Goal: Task Accomplishment & Management: Manage account settings

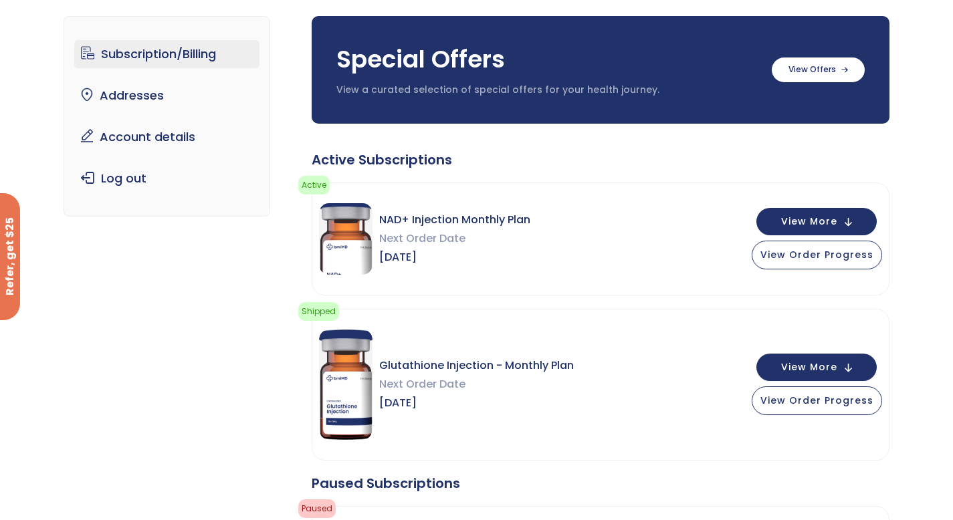
scroll to position [94, 0]
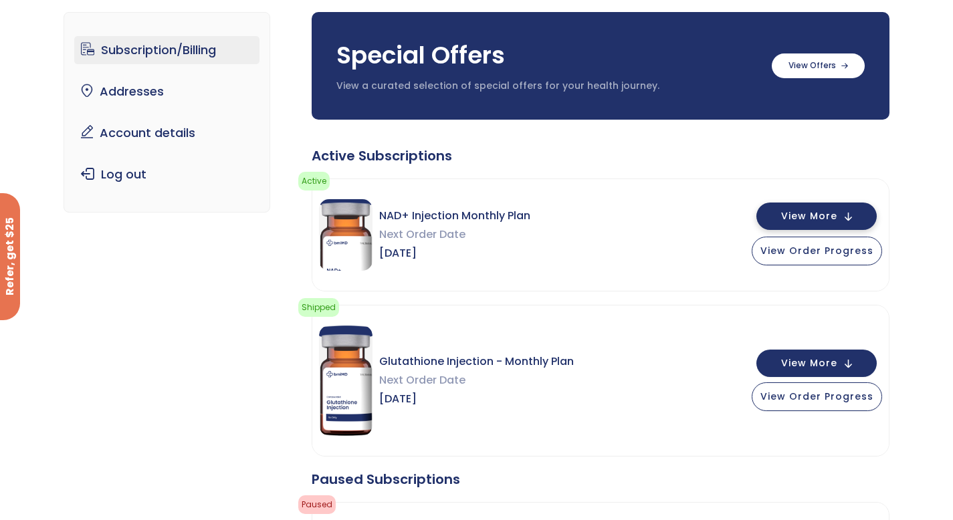
click at [779, 216] on button "View More" at bounding box center [817, 216] width 120 height 27
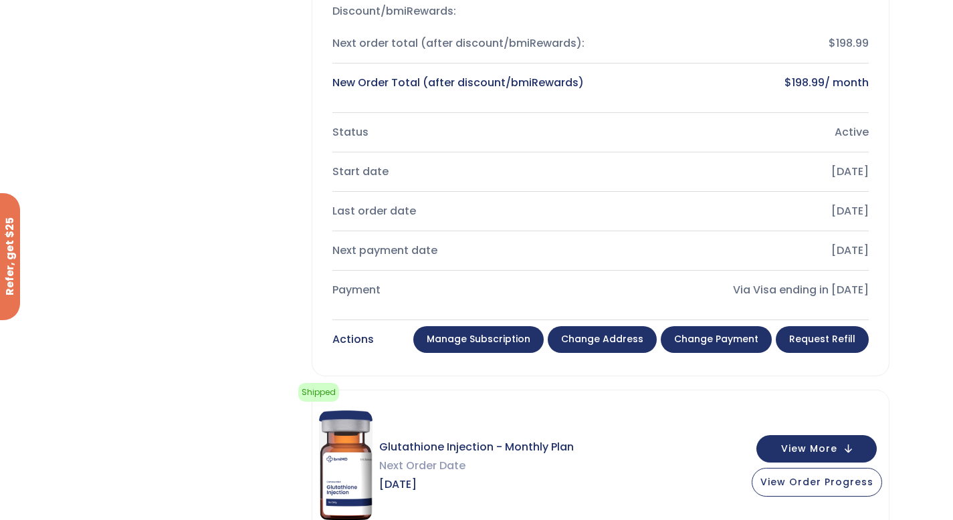
scroll to position [521, 0]
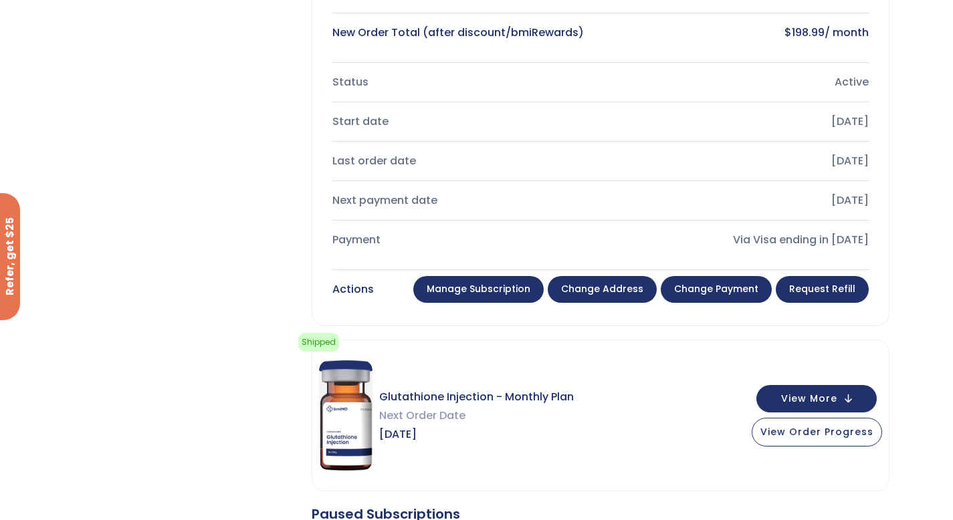
click at [722, 288] on link "Change payment" at bounding box center [716, 289] width 111 height 27
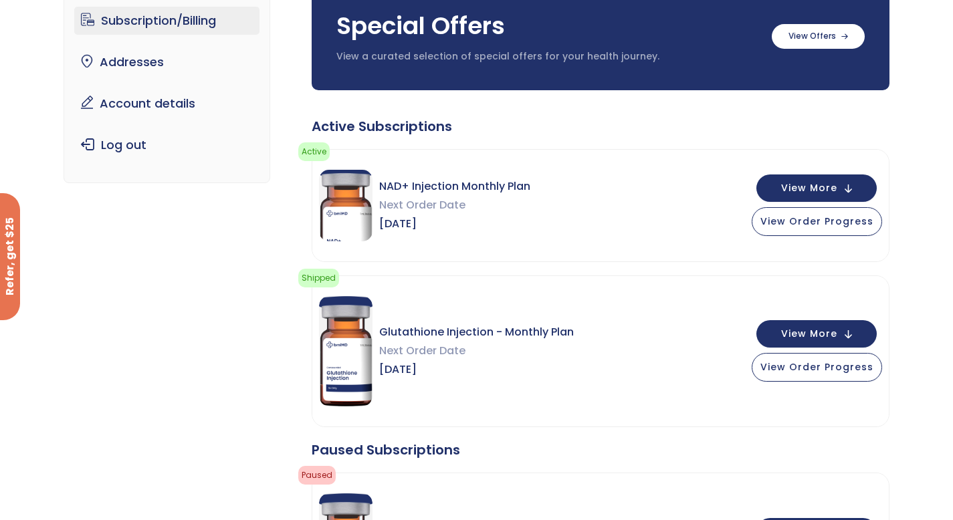
scroll to position [130, 0]
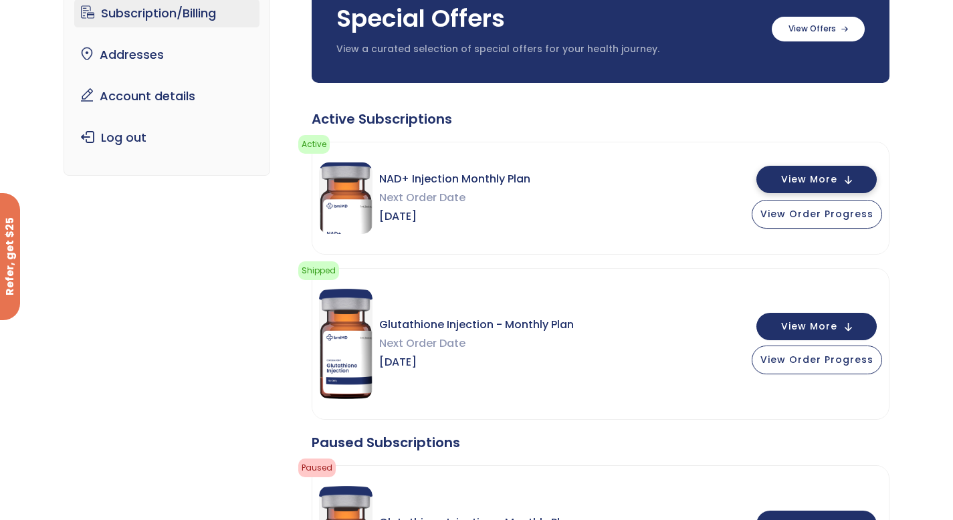
click at [770, 187] on button "View More" at bounding box center [817, 179] width 120 height 27
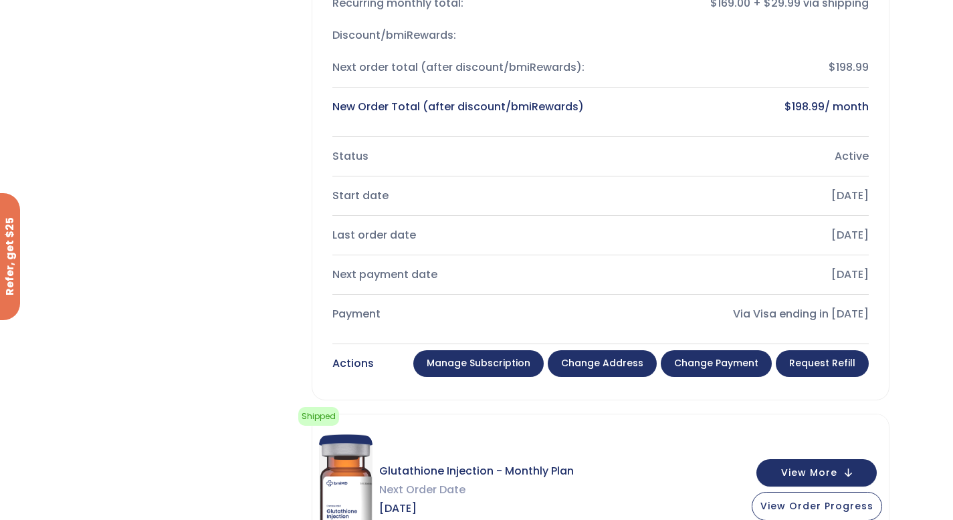
scroll to position [448, 0]
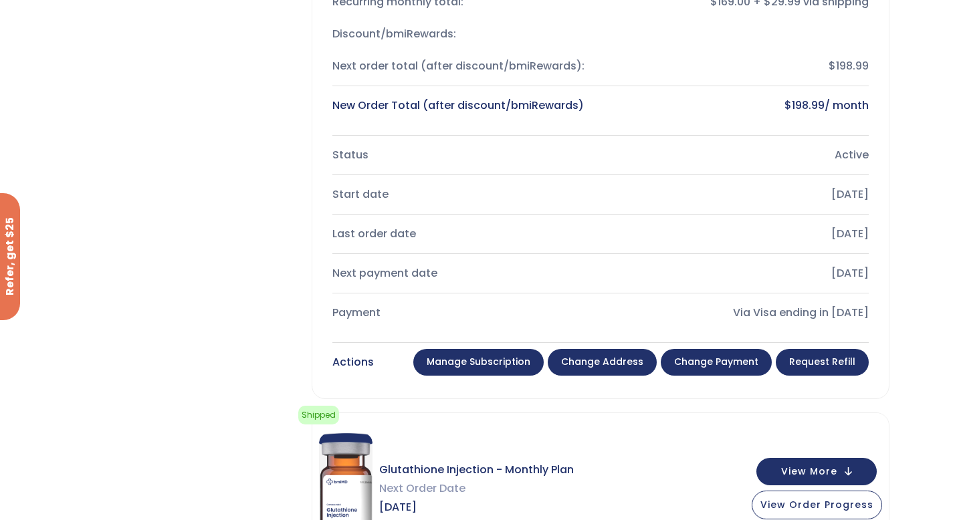
click at [510, 359] on link "Manage Subscription" at bounding box center [478, 362] width 130 height 27
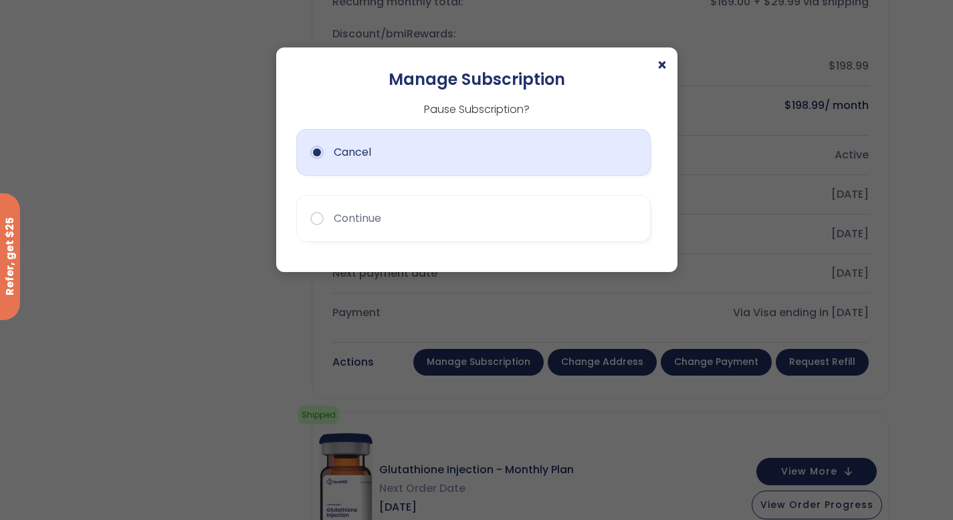
click at [377, 144] on button "Cancel" at bounding box center [473, 152] width 355 height 47
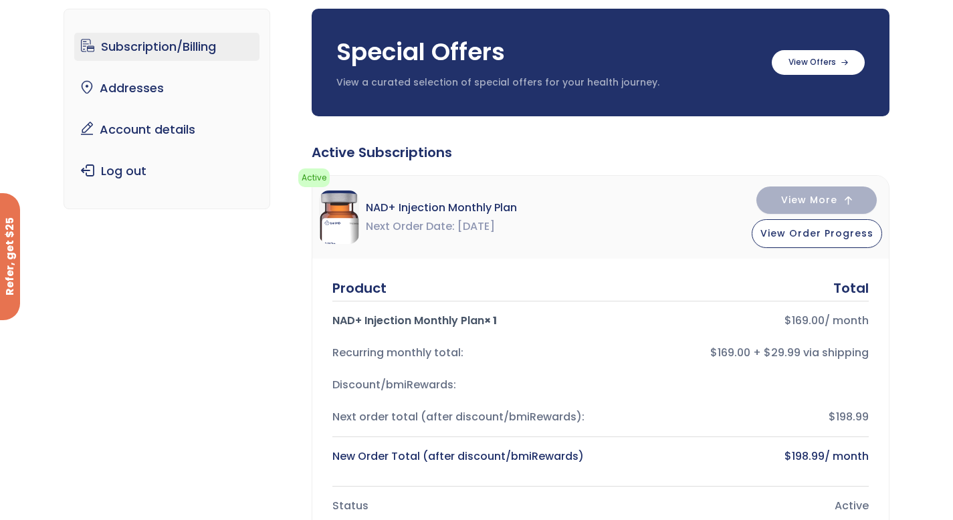
scroll to position [0, 0]
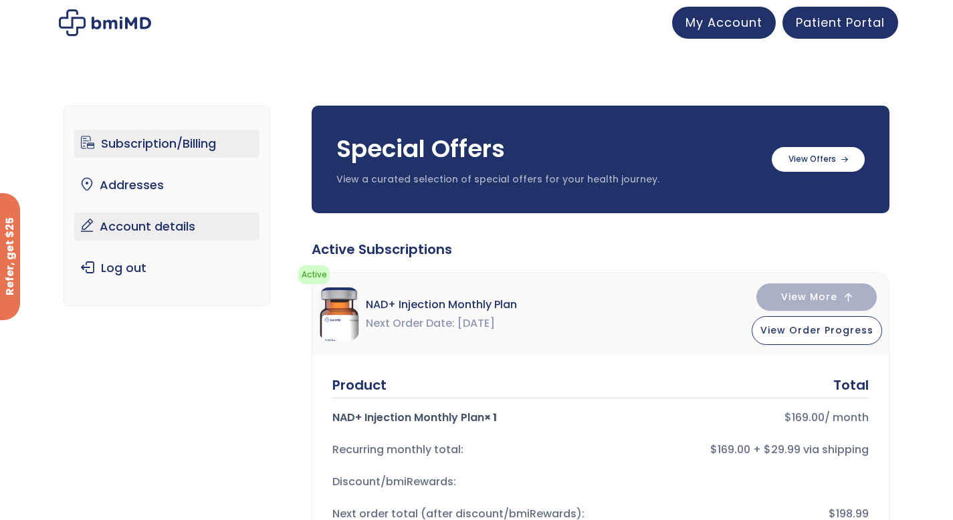
click at [116, 227] on link "Account details" at bounding box center [166, 227] width 185 height 28
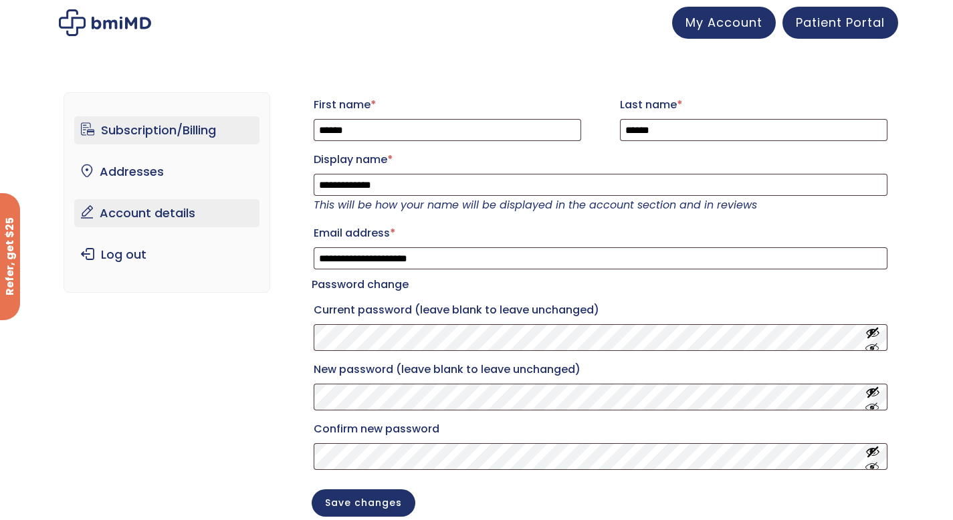
click at [162, 130] on link "Subscription/Billing" at bounding box center [166, 130] width 185 height 28
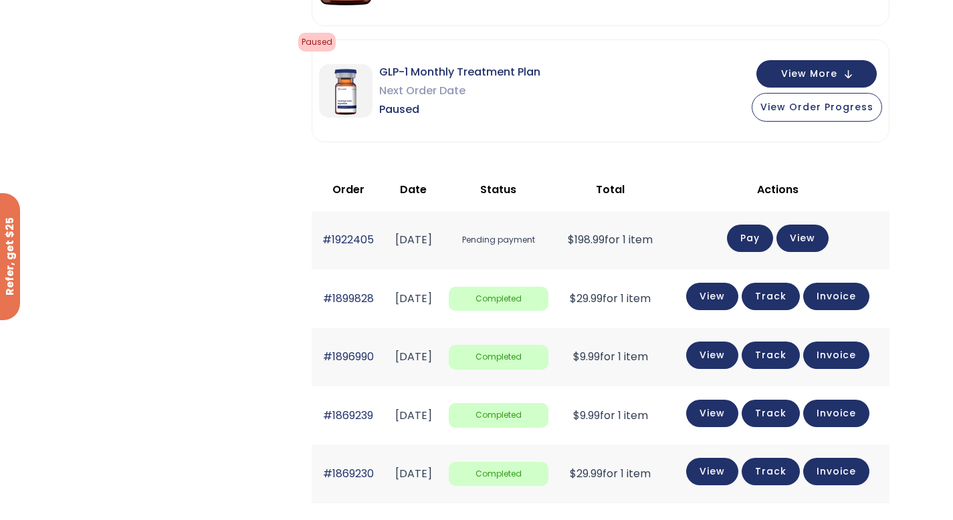
scroll to position [559, 0]
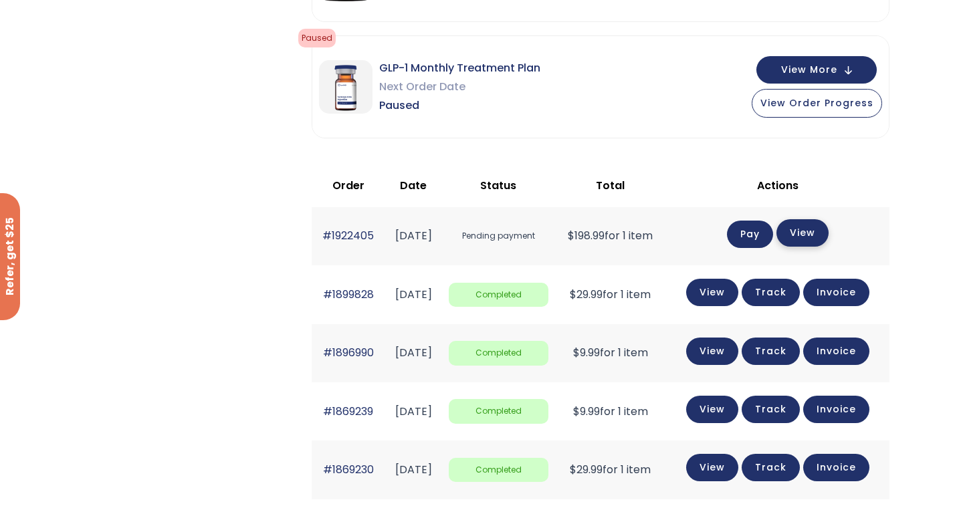
click at [812, 234] on link "View" at bounding box center [803, 232] width 52 height 27
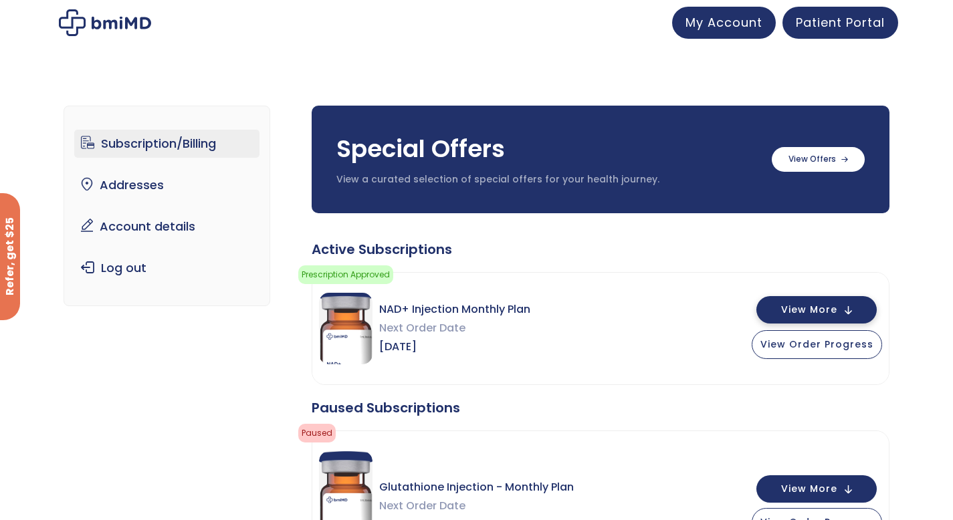
click at [825, 310] on span "View More" at bounding box center [809, 310] width 56 height 9
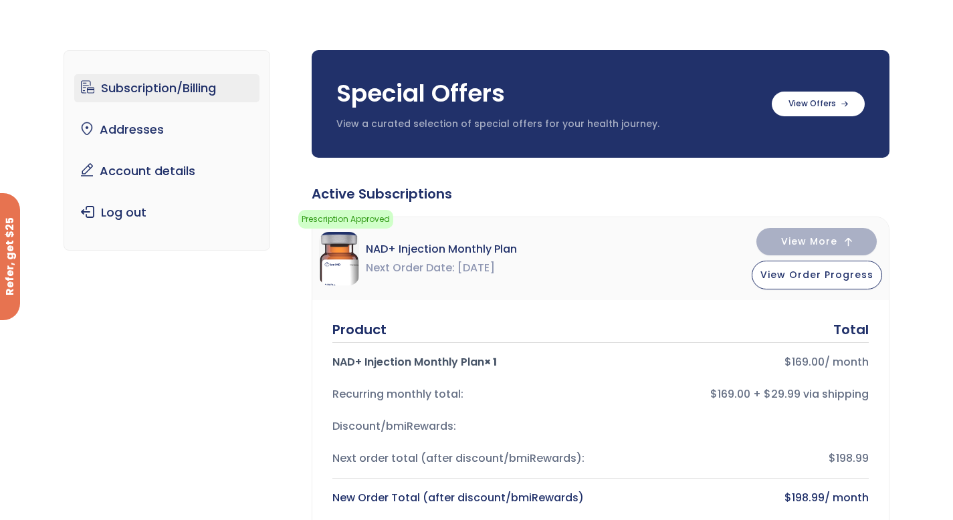
scroll to position [55, 0]
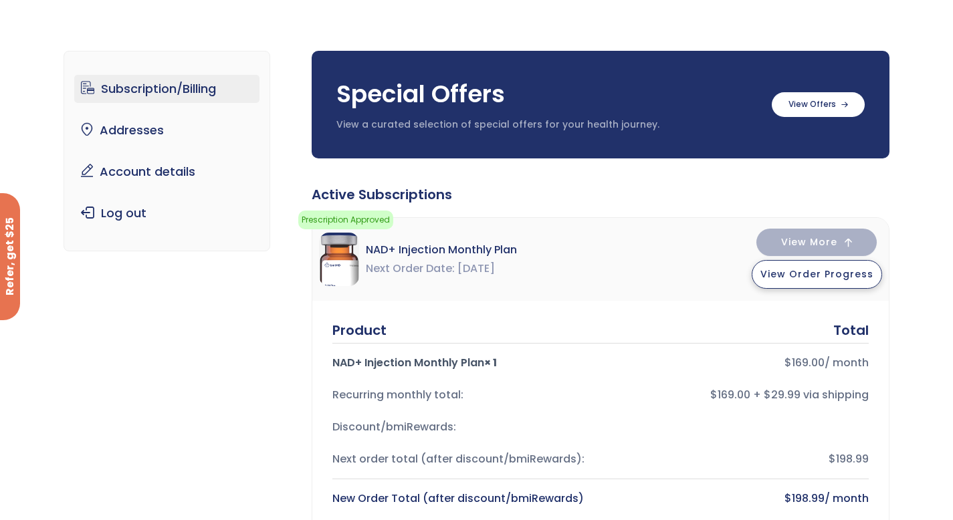
click at [799, 280] on span "View Order Progress" at bounding box center [817, 274] width 113 height 13
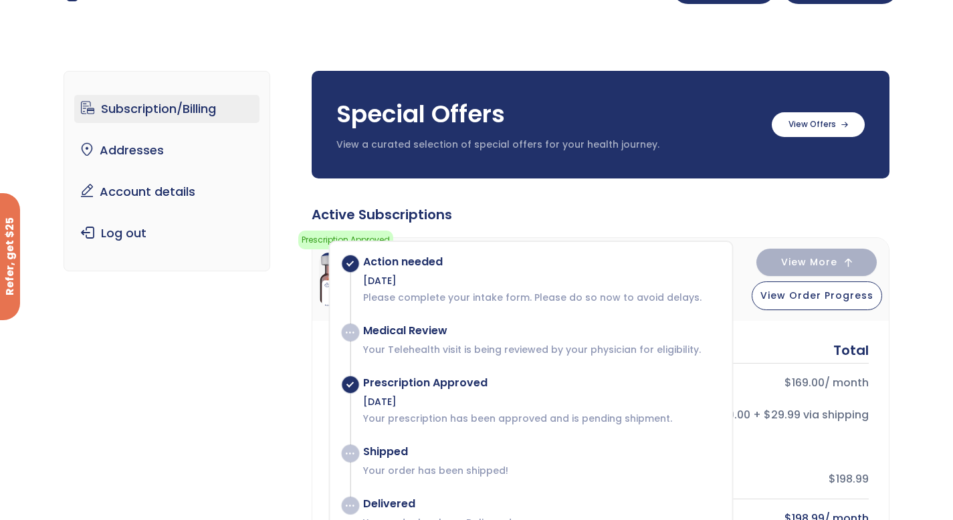
scroll to position [23, 0]
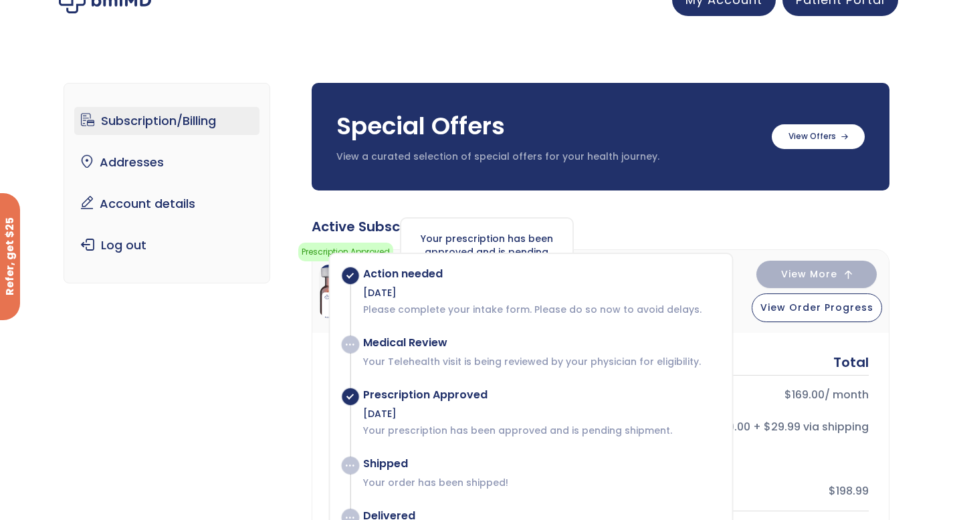
click at [498, 231] on div "Your prescription has been approved and is pending shipment." at bounding box center [487, 252] width 174 height 70
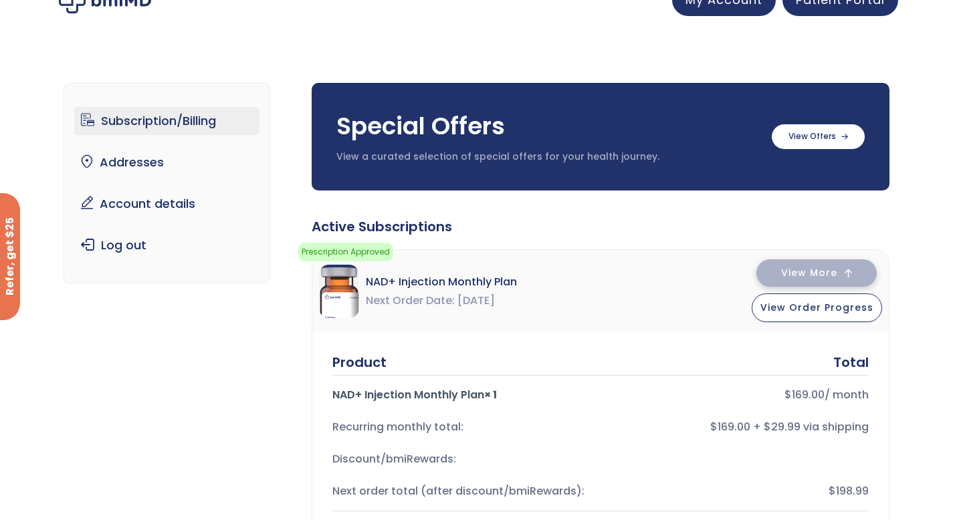
click at [781, 275] on button "View More" at bounding box center [817, 273] width 120 height 27
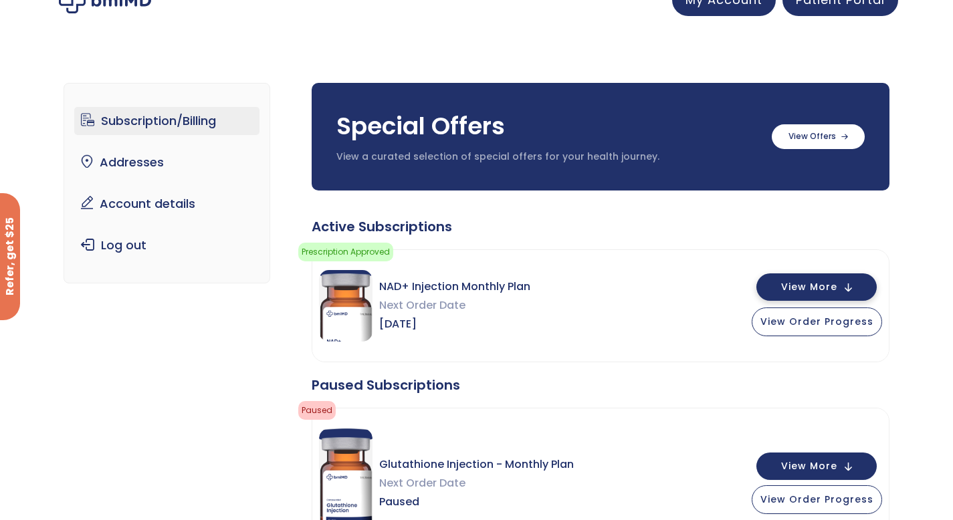
click at [802, 283] on span "View More" at bounding box center [809, 287] width 56 height 9
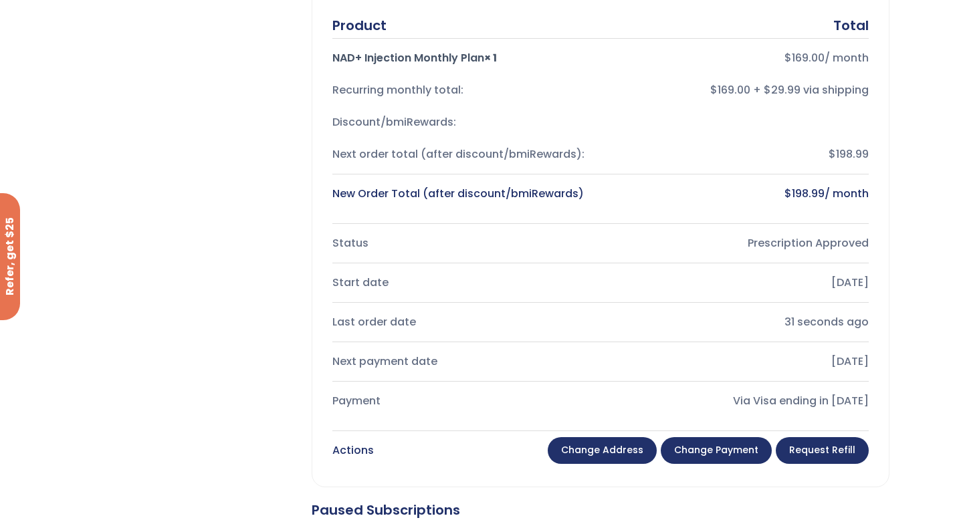
scroll to position [359, 0]
click at [823, 456] on link "Request Refill" at bounding box center [822, 451] width 93 height 27
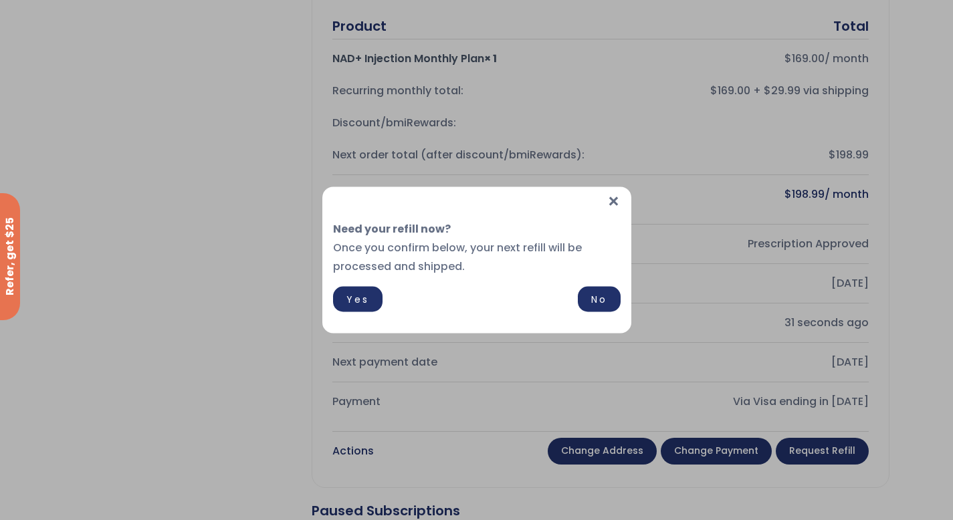
click at [613, 199] on span "×" at bounding box center [614, 201] width 14 height 29
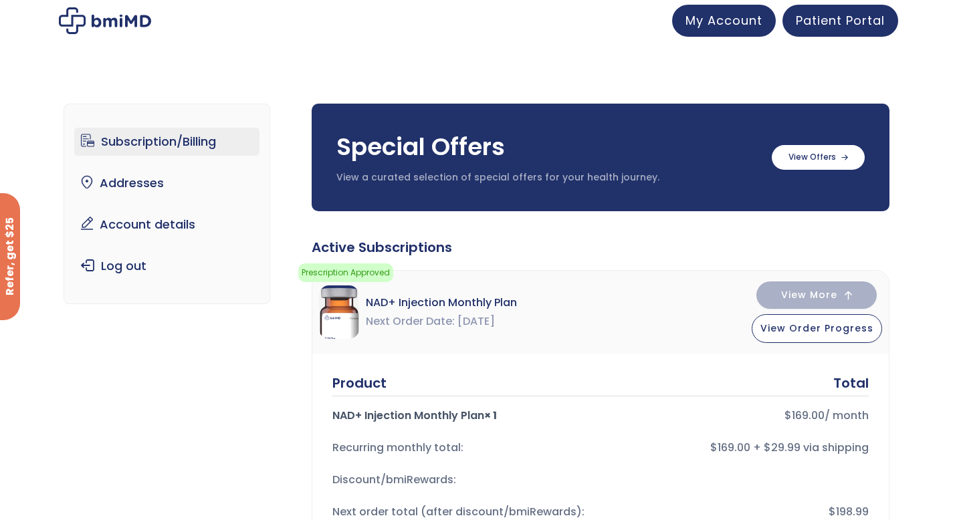
scroll to position [0, 0]
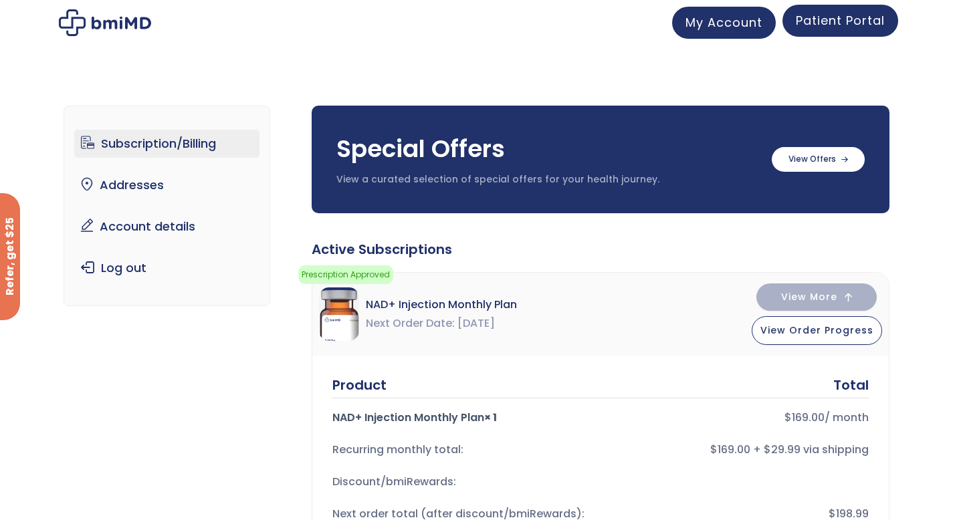
click at [817, 22] on span "Patient Portal" at bounding box center [840, 20] width 89 height 17
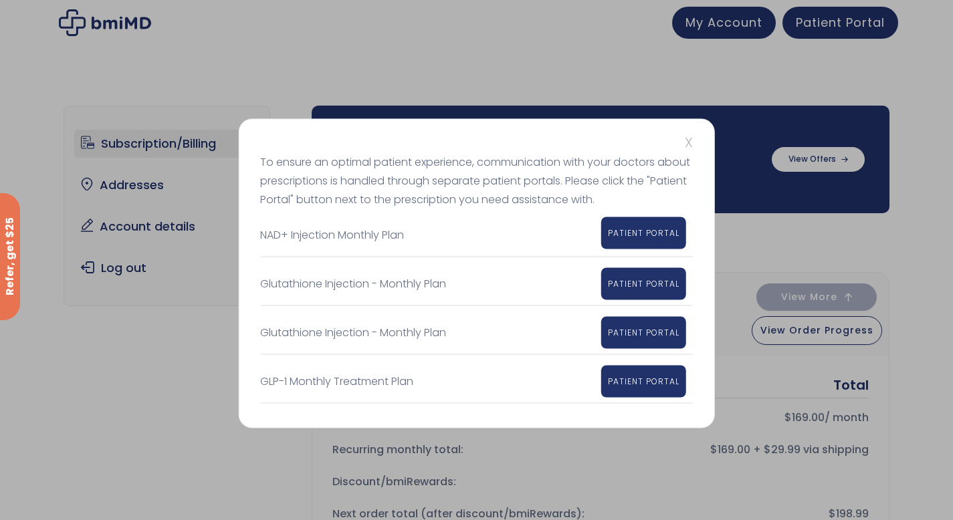
click at [638, 234] on span "PATIENT PORTAL" at bounding box center [644, 232] width 72 height 11
